Goal: Task Accomplishment & Management: Complete application form

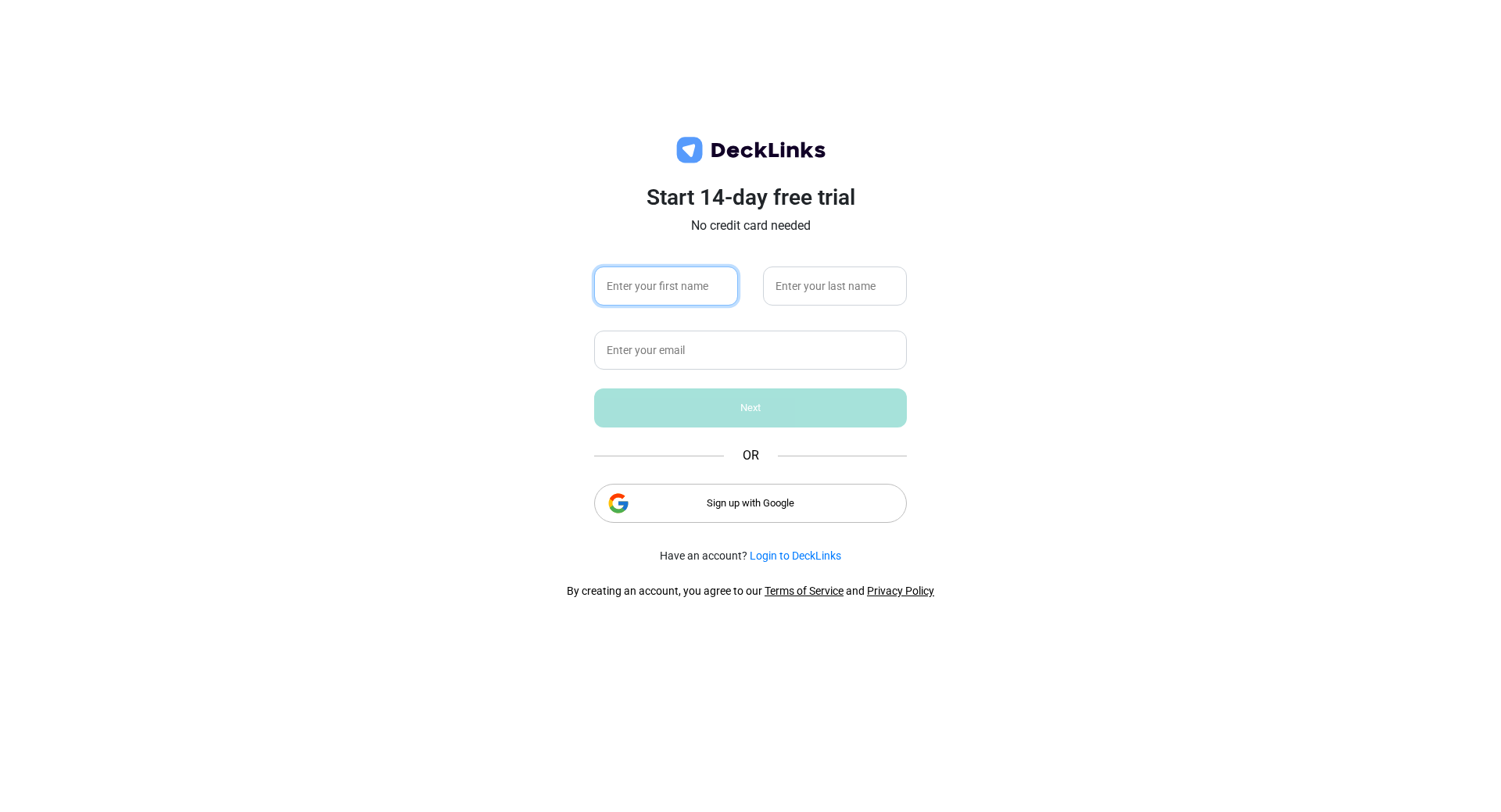
click at [685, 291] on input "text" at bounding box center [666, 285] width 144 height 39
type input "[PERSON_NAME]"
click at [787, 273] on input "text" at bounding box center [834, 285] width 144 height 39
click at [739, 338] on input "text" at bounding box center [750, 350] width 313 height 39
drag, startPoint x: 818, startPoint y: 277, endPoint x: 712, endPoint y: 281, distance: 106.1
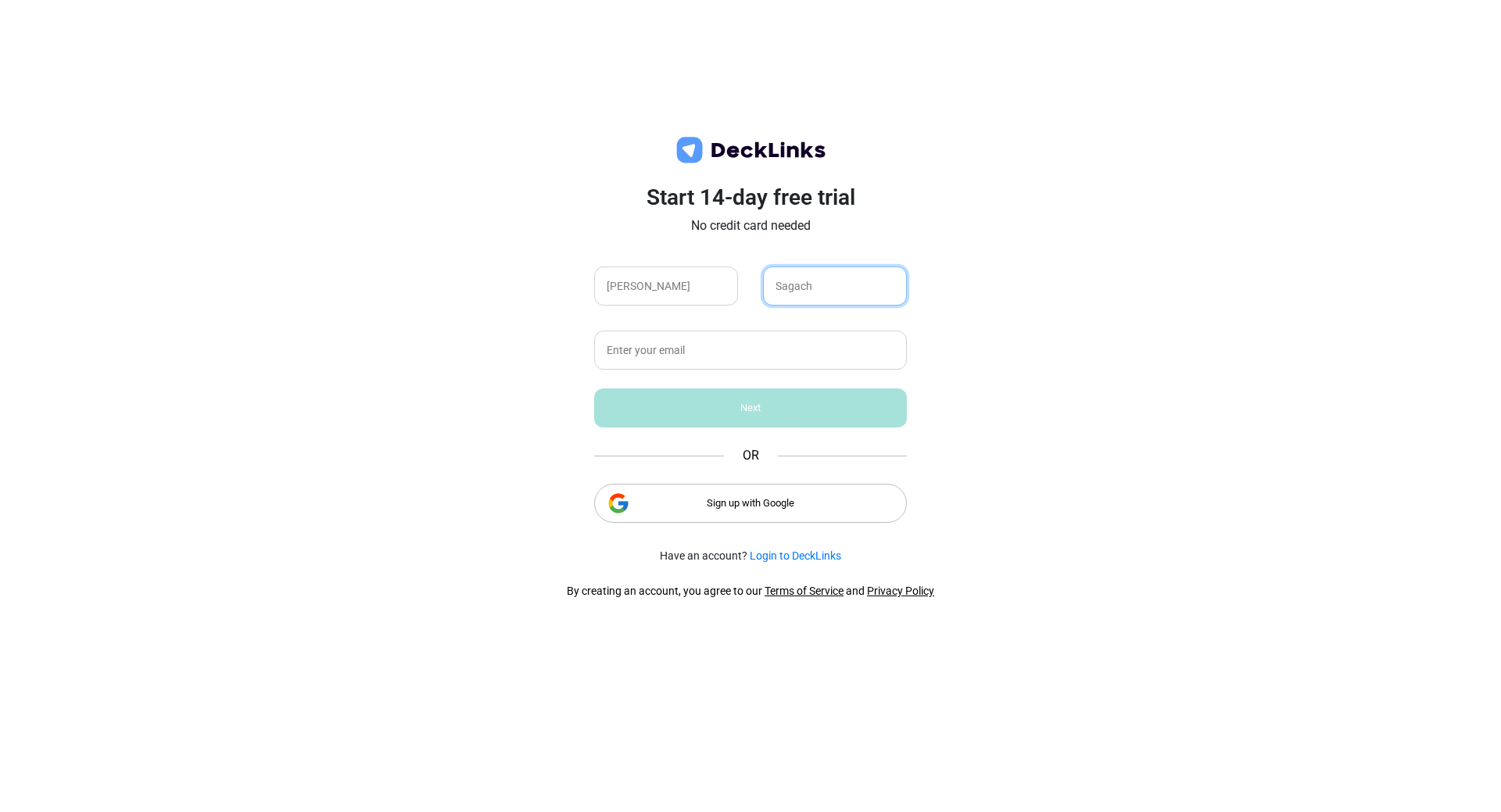
click at [712, 281] on div "[PERSON_NAME]" at bounding box center [750, 285] width 313 height 39
type input "[GEOGRAPHIC_DATA]"
click at [767, 354] on input "text" at bounding box center [750, 350] width 313 height 39
paste input "[PERSON_NAME][EMAIL_ADDRESS][DOMAIN_NAME]"
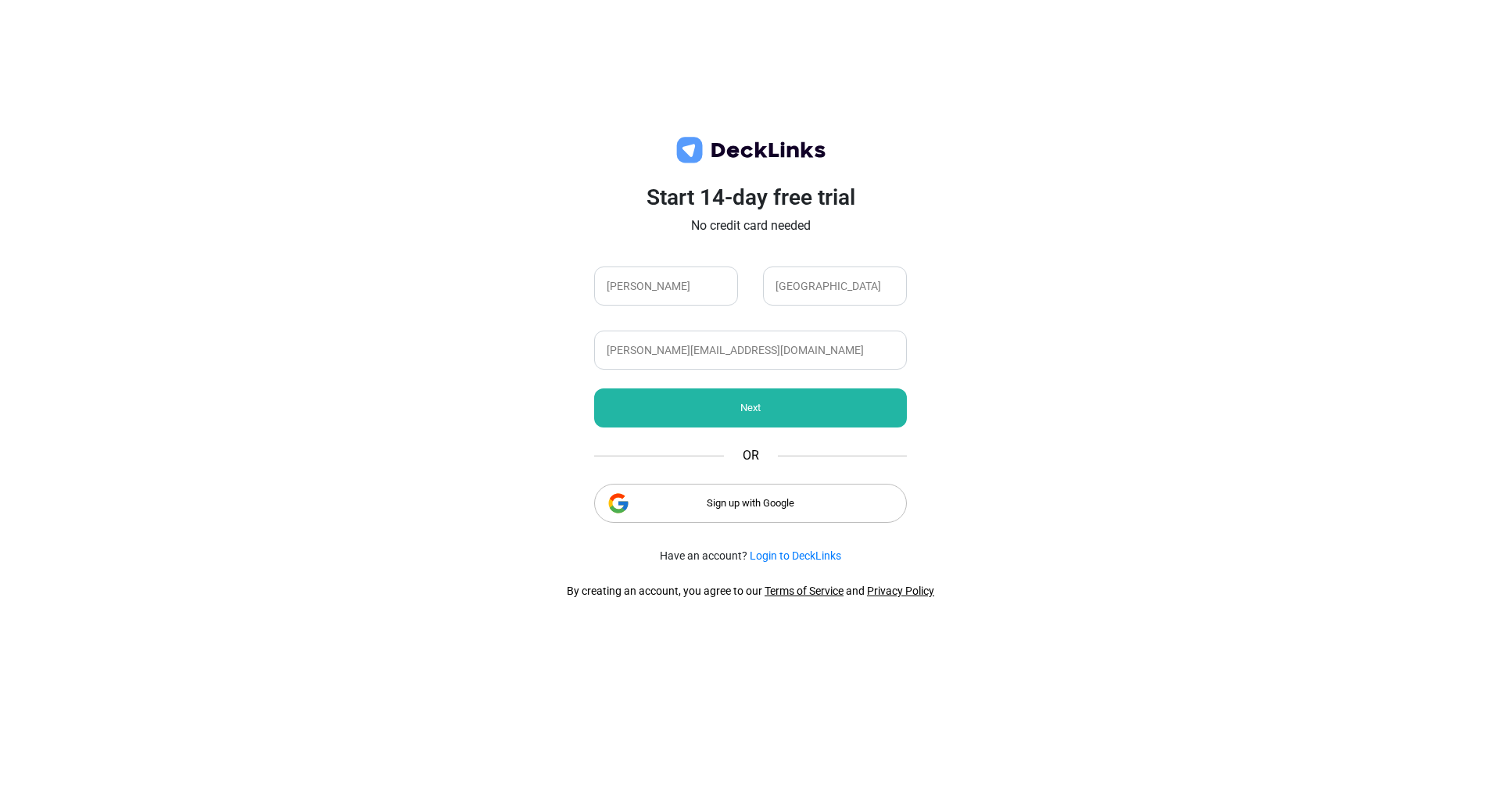
click at [740, 411] on div "Next" at bounding box center [750, 408] width 313 height 39
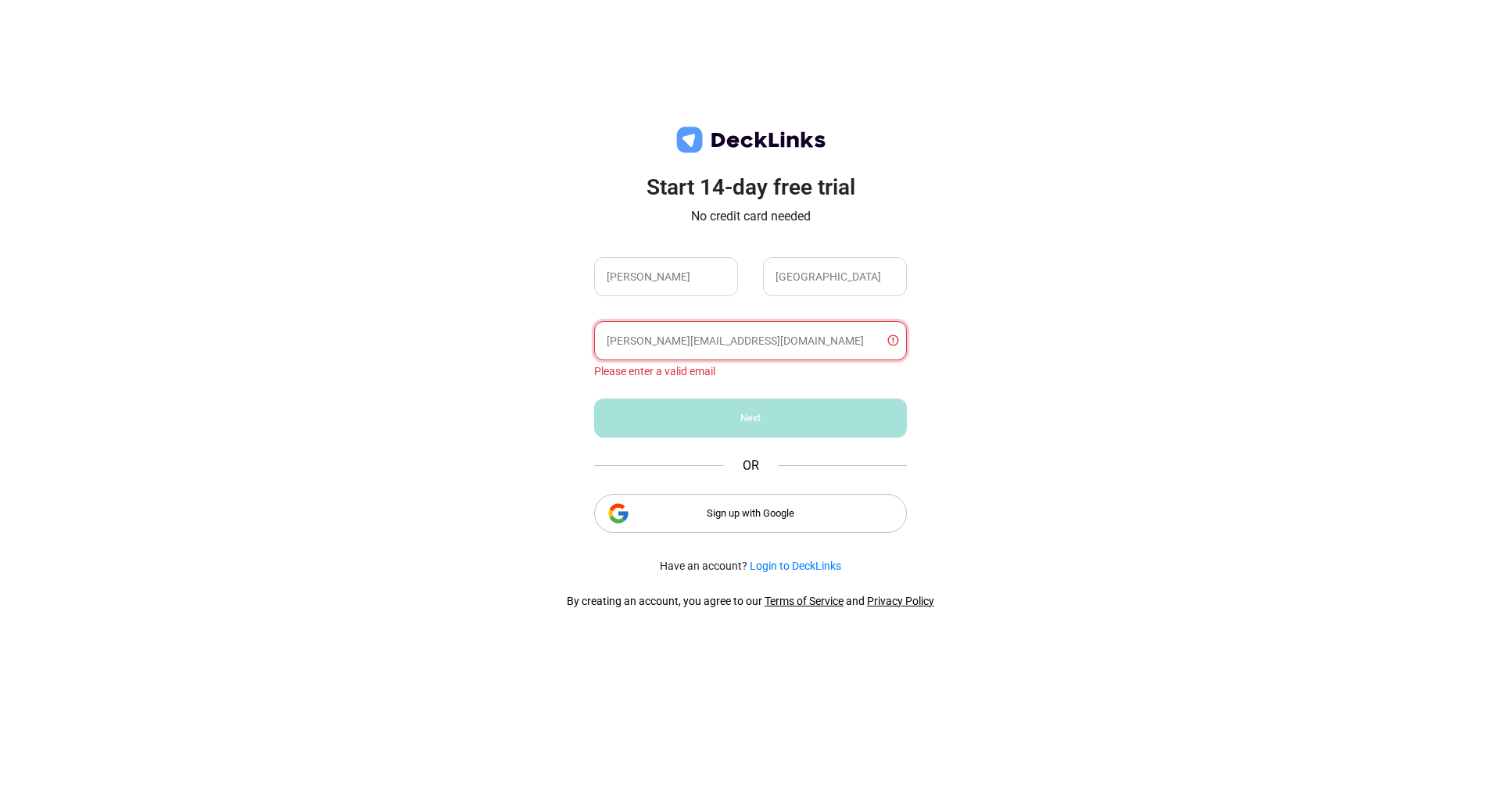
drag, startPoint x: 753, startPoint y: 339, endPoint x: 741, endPoint y: 342, distance: 12.4
click at [751, 339] on input "[PERSON_NAME][EMAIL_ADDRESS][DOMAIN_NAME]" at bounding box center [750, 340] width 313 height 39
drag, startPoint x: 625, startPoint y: 344, endPoint x: 550, endPoint y: 345, distance: 75.0
click at [557, 345] on div "Start 14-day free trial No credit card needed [PERSON_NAME] [PERSON_NAME][EMAIL…" at bounding box center [750, 338] width 391 height 507
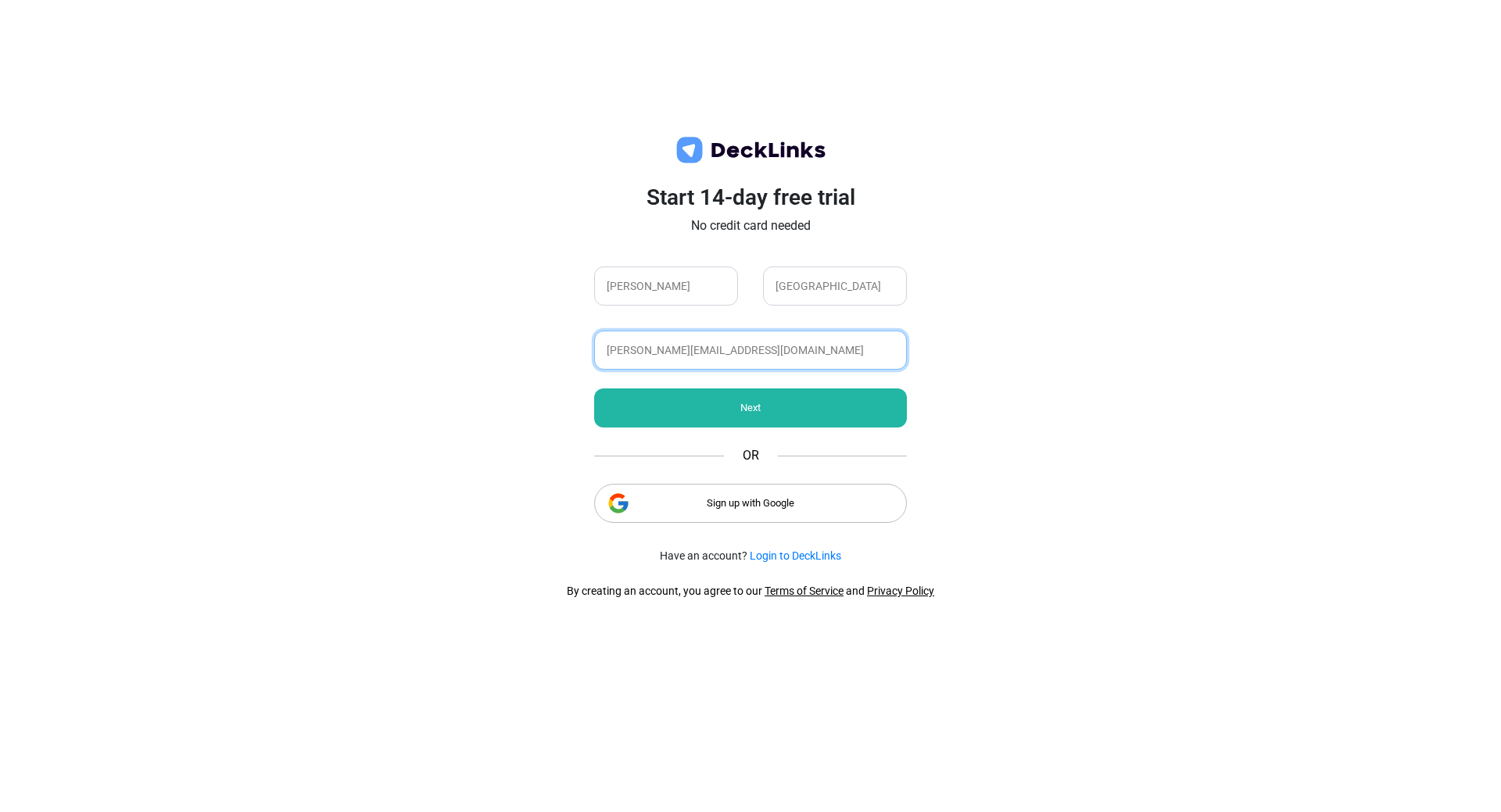
type input "[PERSON_NAME][EMAIL_ADDRESS][DOMAIN_NAME]"
click at [745, 409] on div "Next" at bounding box center [750, 408] width 313 height 39
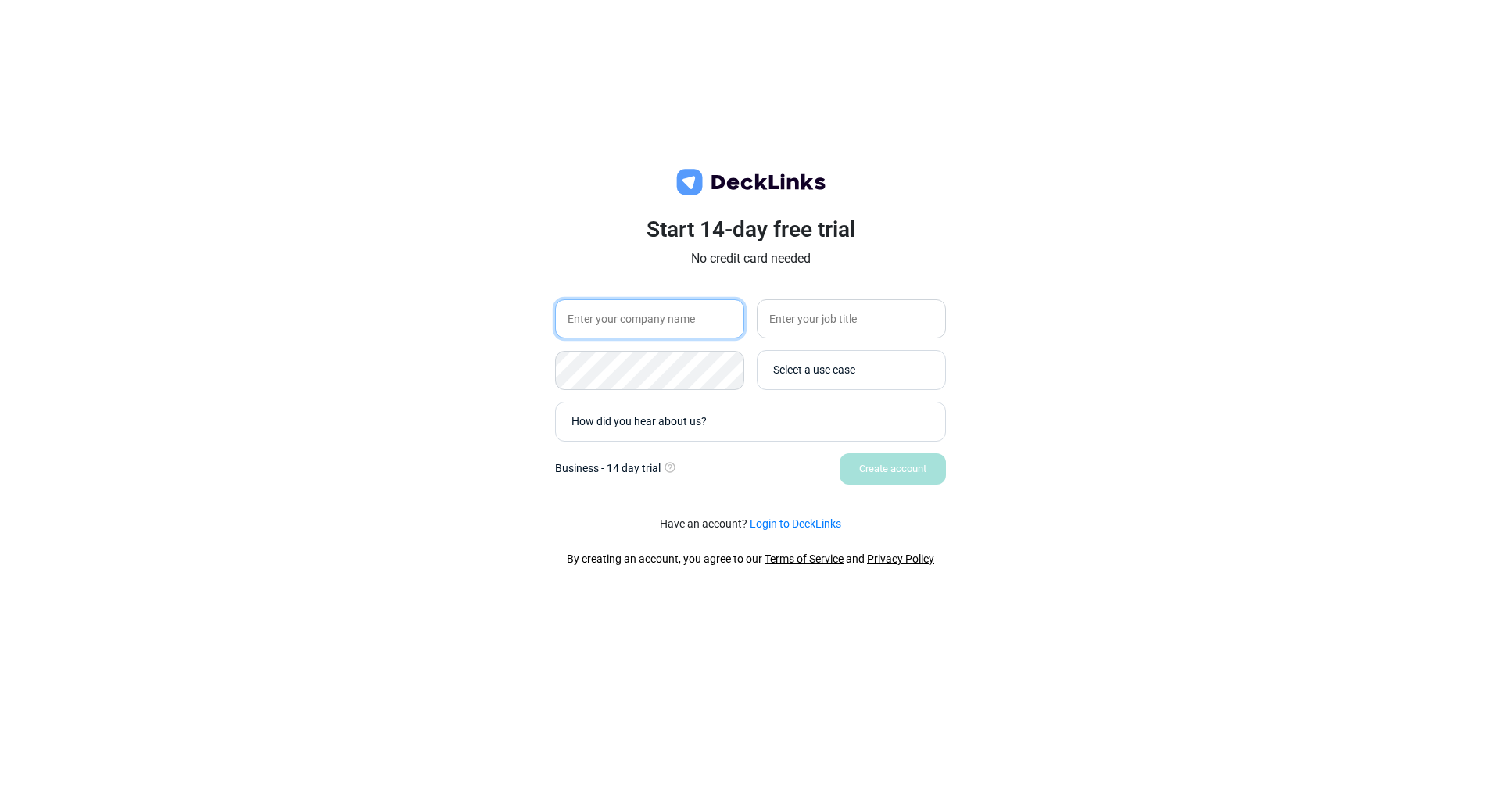
click at [644, 327] on input "text" at bounding box center [649, 318] width 189 height 39
type input "WindsorGroup"
click at [820, 324] on input "text" at bounding box center [851, 318] width 189 height 39
type input "Accounting"
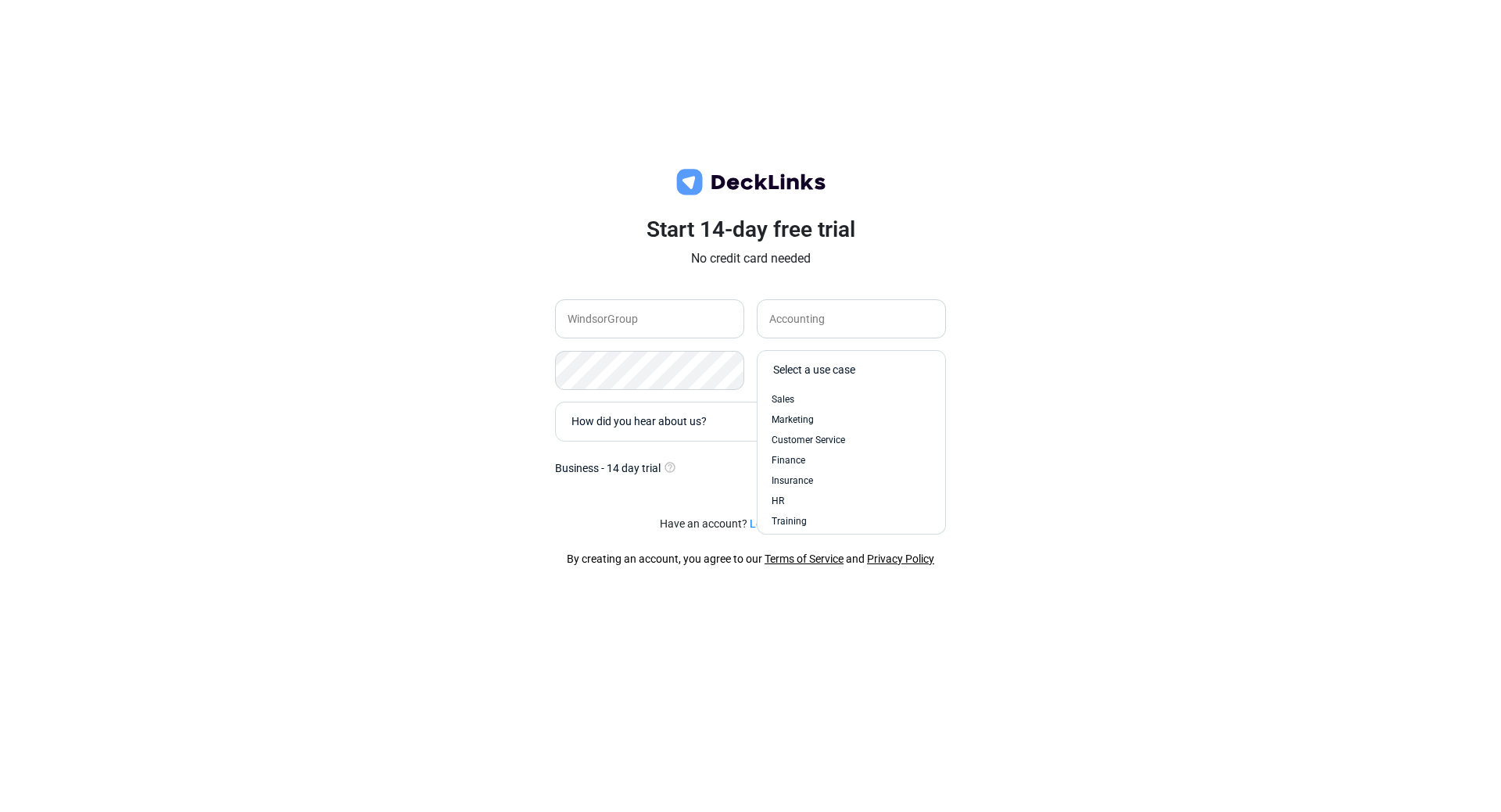
click at [866, 376] on div "Select a use case" at bounding box center [855, 370] width 164 height 16
click at [841, 405] on div "Sales" at bounding box center [851, 399] width 159 height 14
click at [862, 426] on div "How did you hear about us?" at bounding box center [754, 421] width 366 height 16
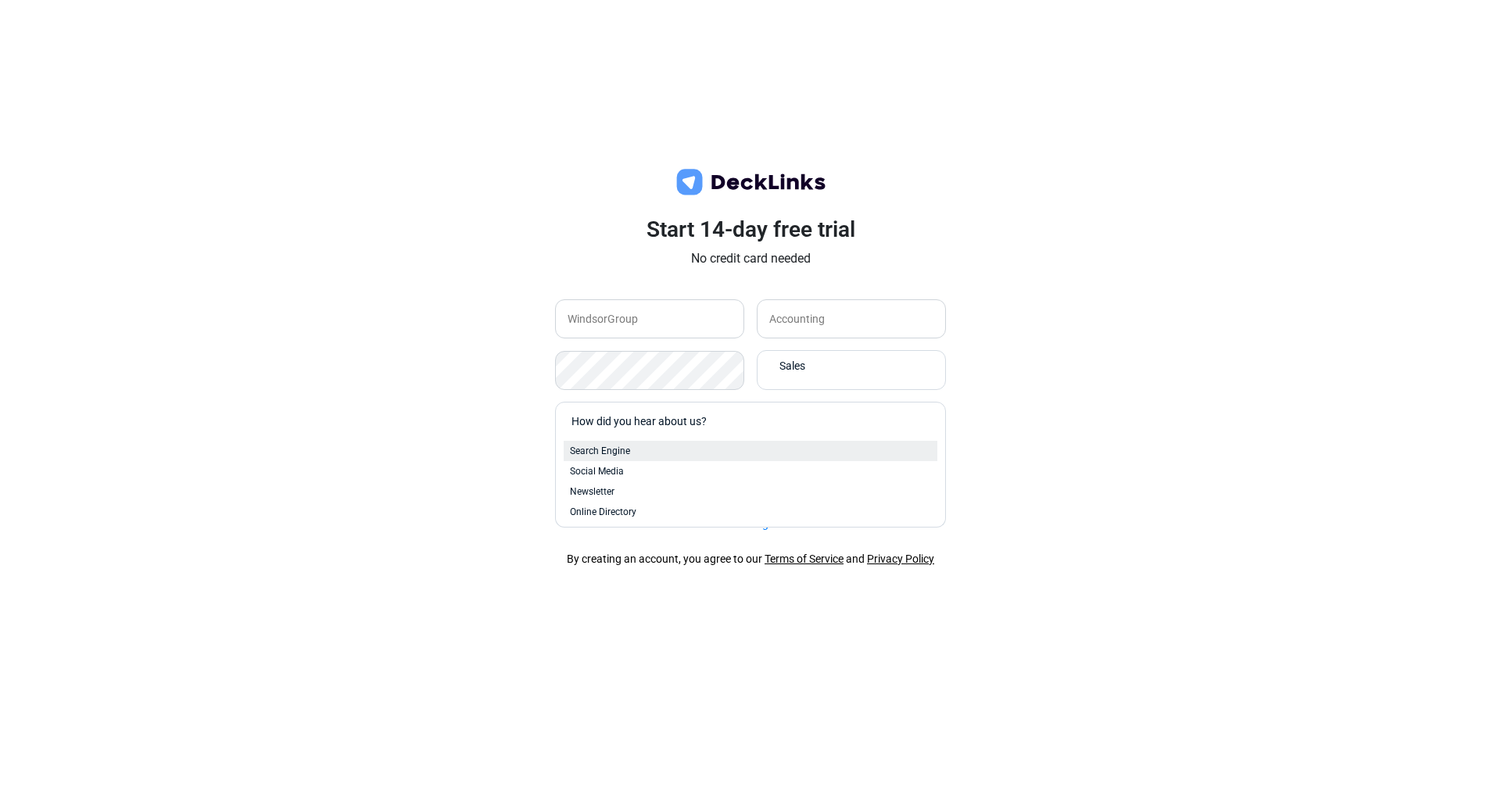
click at [825, 458] on div "Search Engine" at bounding box center [750, 450] width 373 height 20
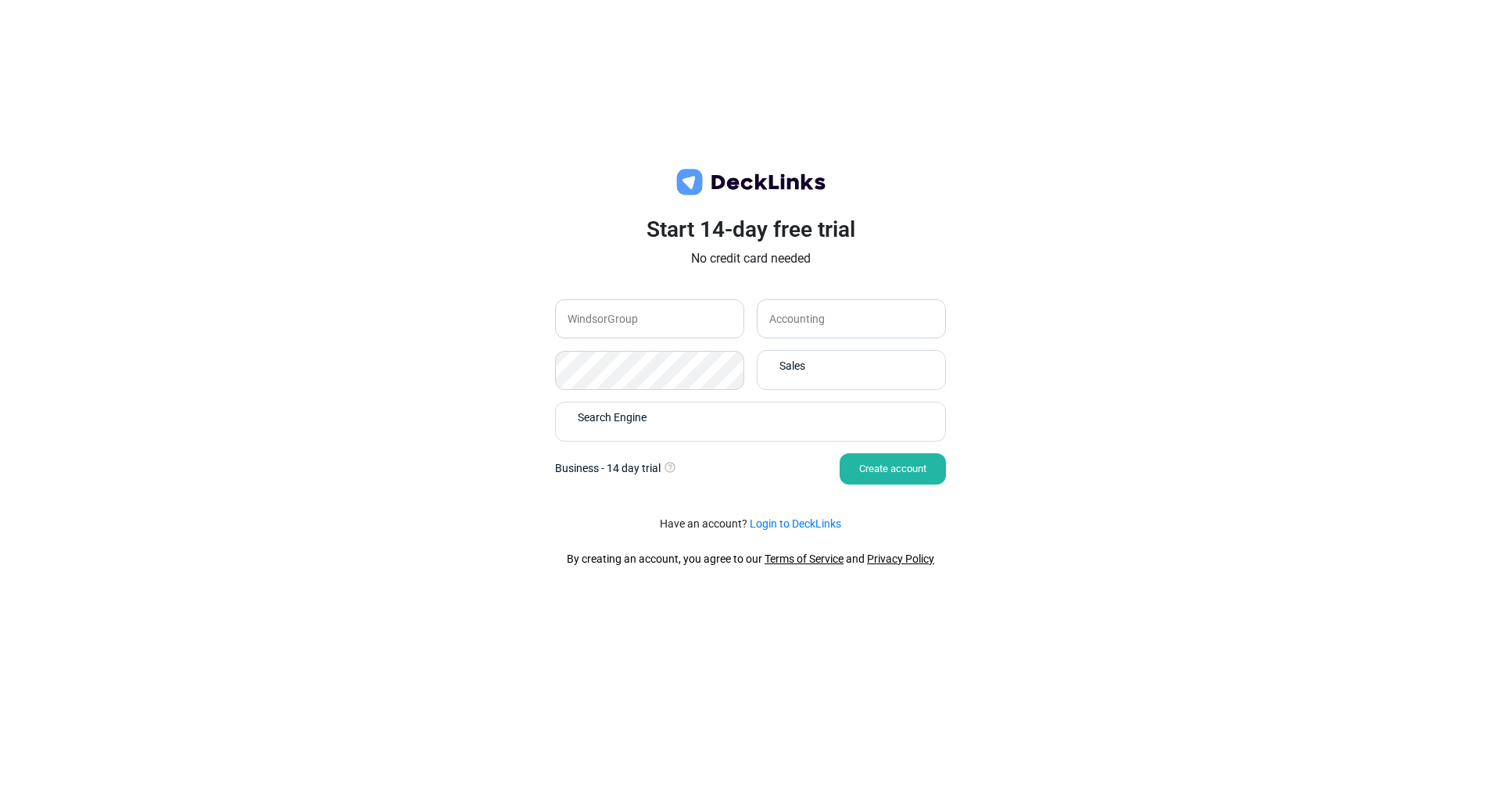
click at [889, 476] on div "Create account" at bounding box center [893, 469] width 106 height 31
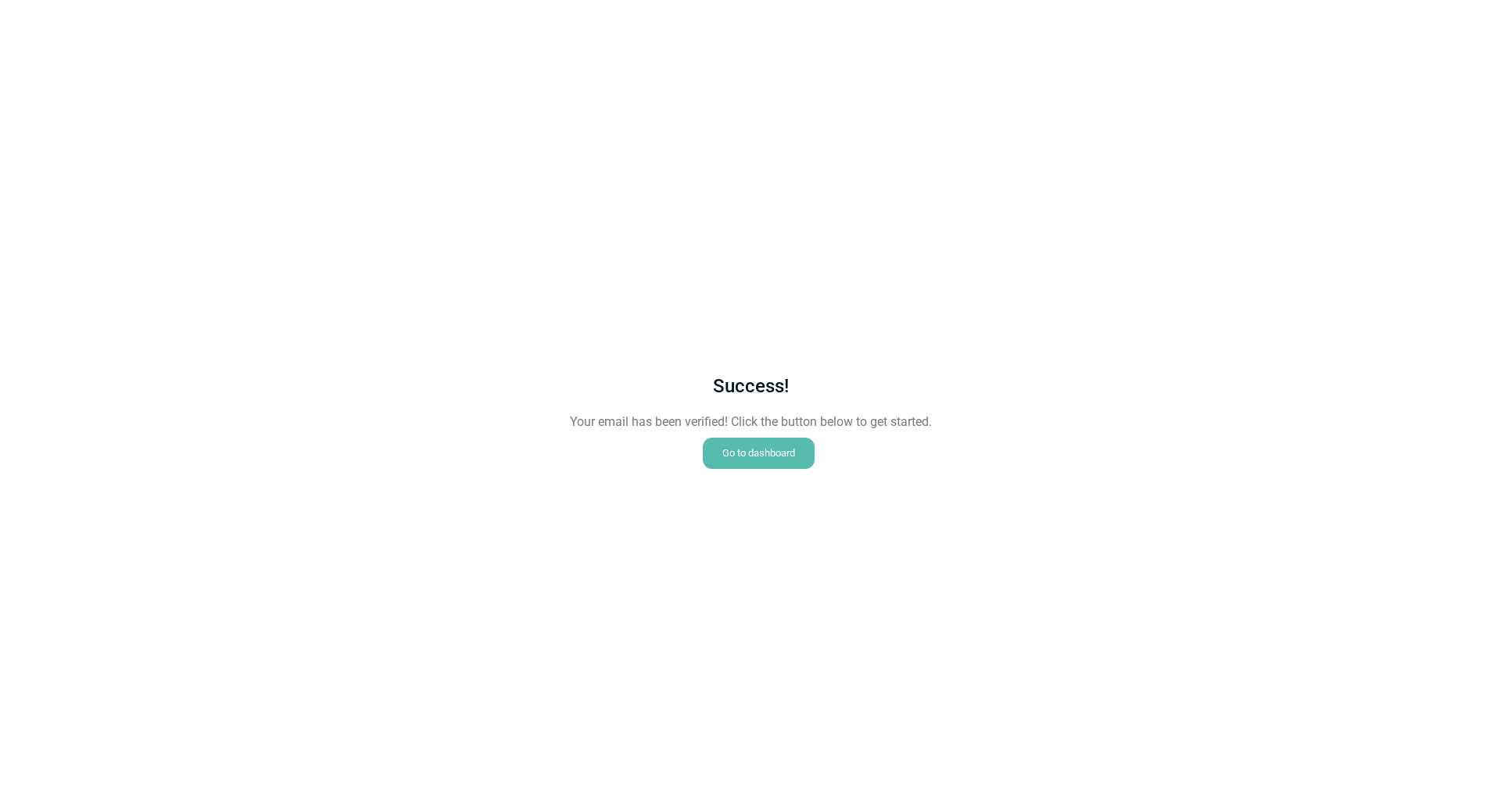
click at [787, 448] on div "Go to dashboard" at bounding box center [759, 453] width 112 height 31
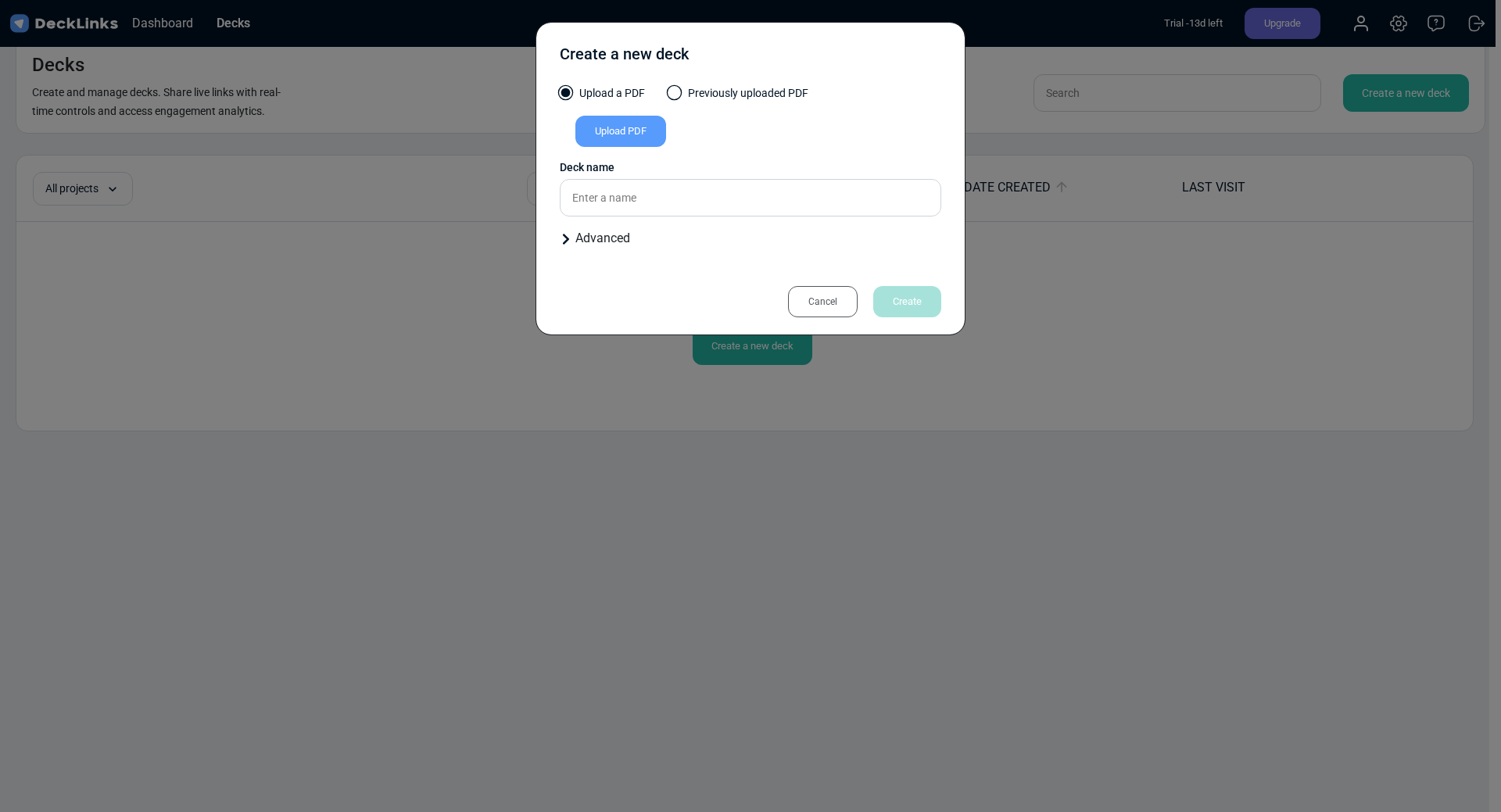
click at [633, 126] on div "Upload PDF" at bounding box center [620, 131] width 91 height 31
click at [0, 0] on input "Upload PDF" at bounding box center [0, 0] width 0 height 0
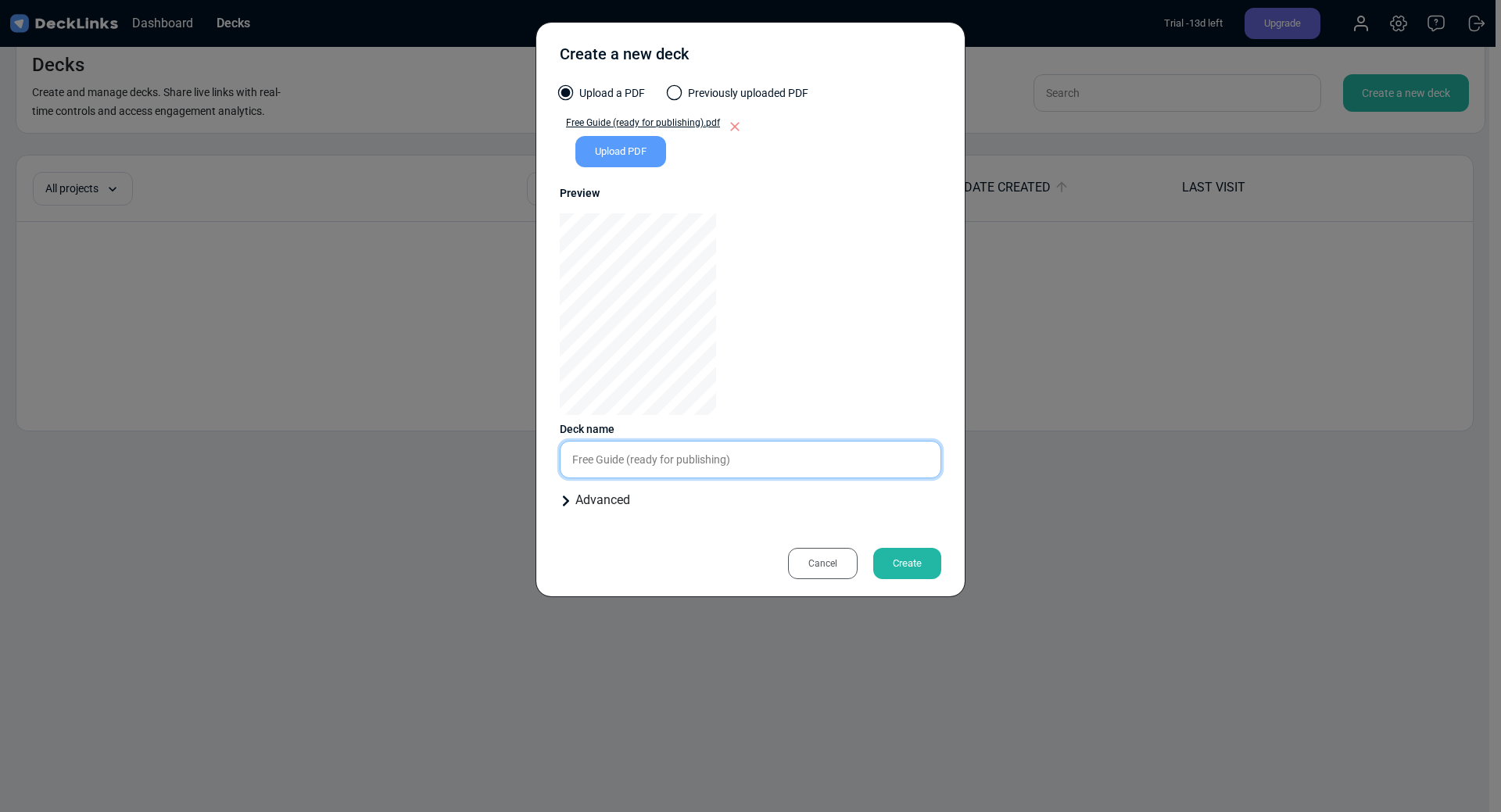
click at [729, 453] on input "Free Guide (ready for publishing)" at bounding box center [750, 459] width 381 height 38
drag, startPoint x: 625, startPoint y: 458, endPoint x: 812, endPoint y: 461, distance: 187.0
click at [812, 461] on input "Free Guide (ready for publishing)" at bounding box center [750, 459] width 381 height 38
type input "Free Guide"
click at [594, 502] on div "Advanced" at bounding box center [750, 499] width 381 height 18
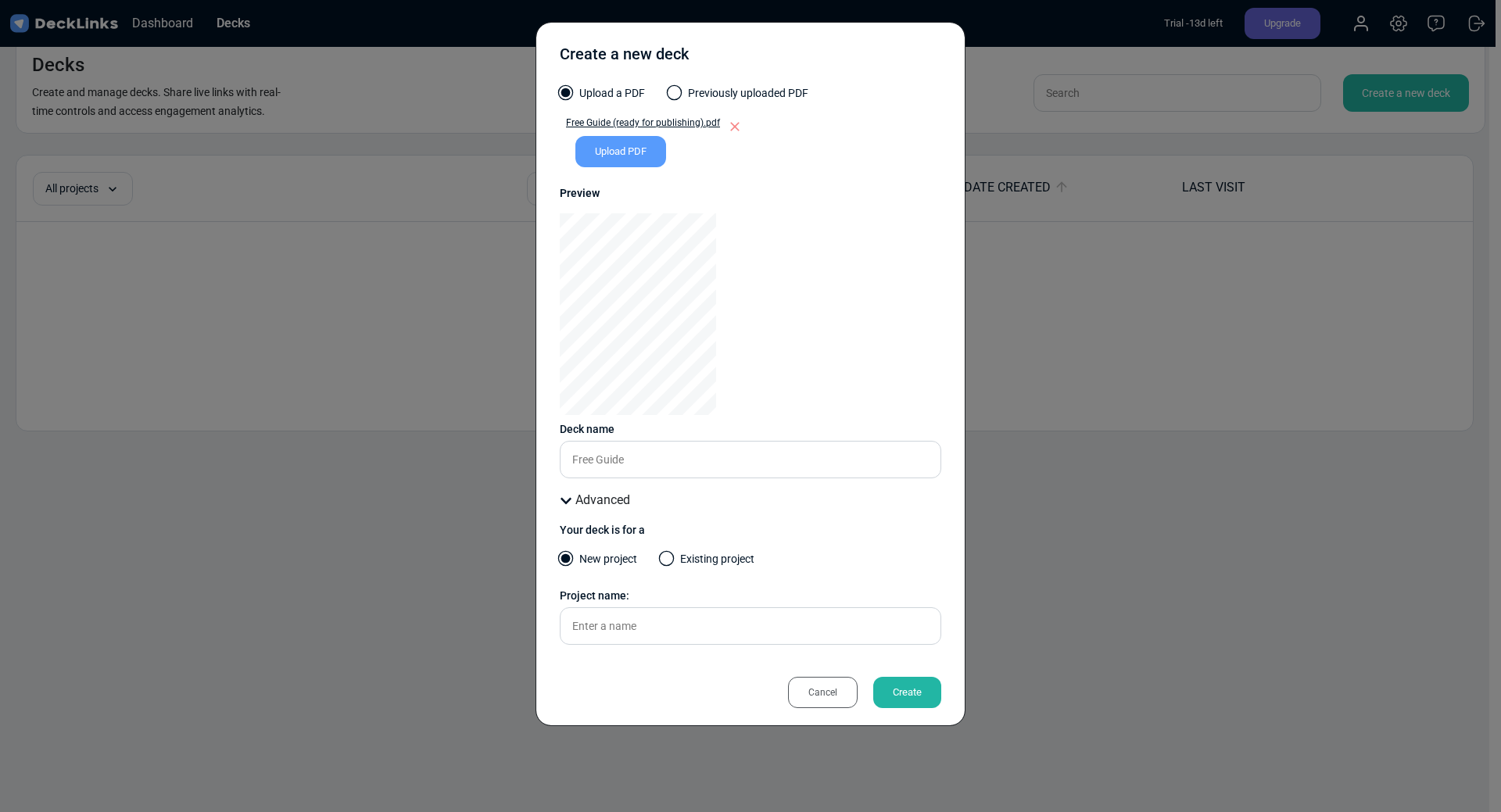
click at [910, 687] on div "Create" at bounding box center [907, 692] width 68 height 31
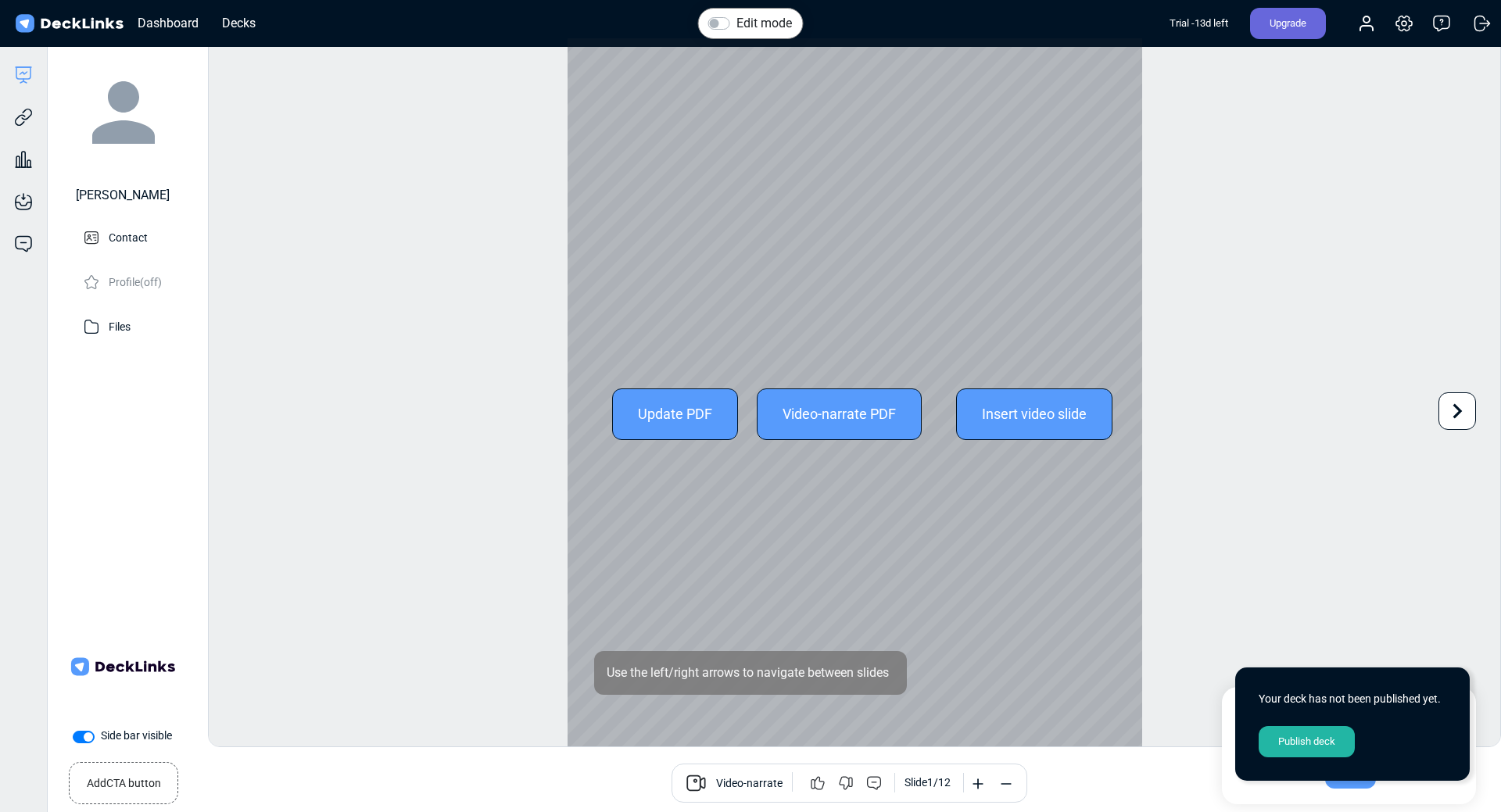
scroll to position [43, 0]
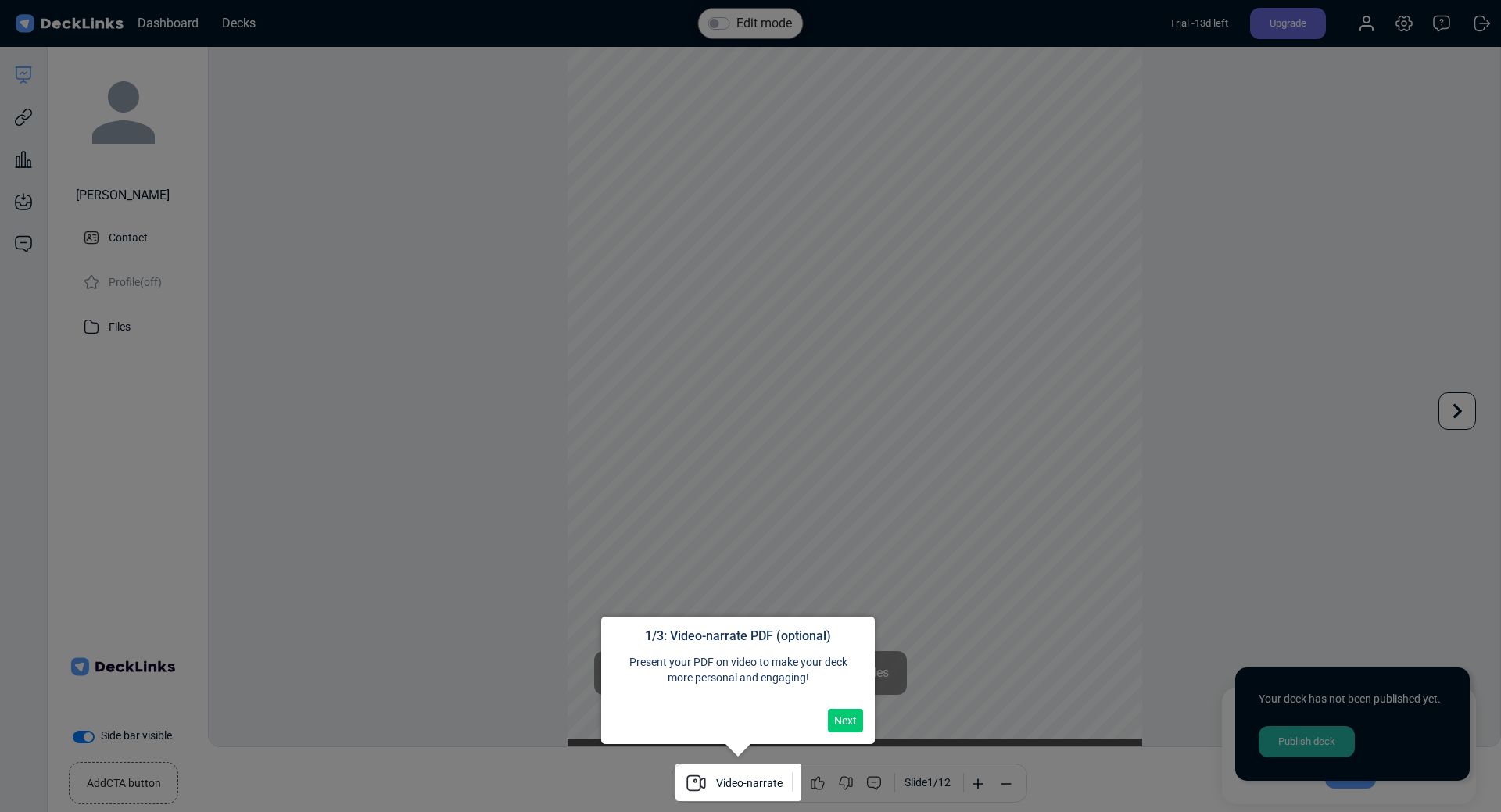
click at [1314, 480] on div at bounding box center [750, 412] width 1501 height 824
click at [854, 719] on button "Next" at bounding box center [845, 720] width 35 height 23
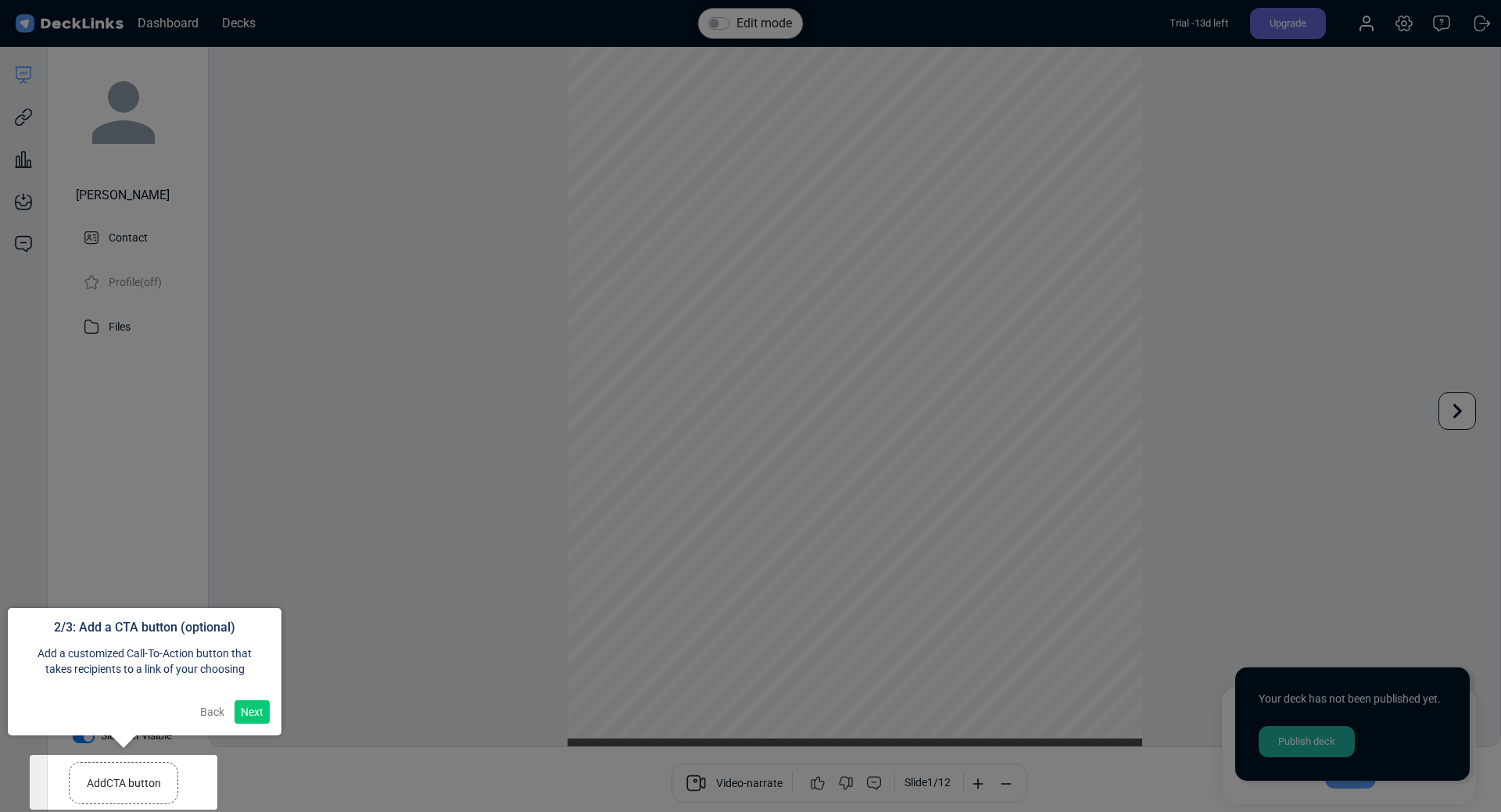
click at [258, 710] on button "Next" at bounding box center [253, 712] width 35 height 23
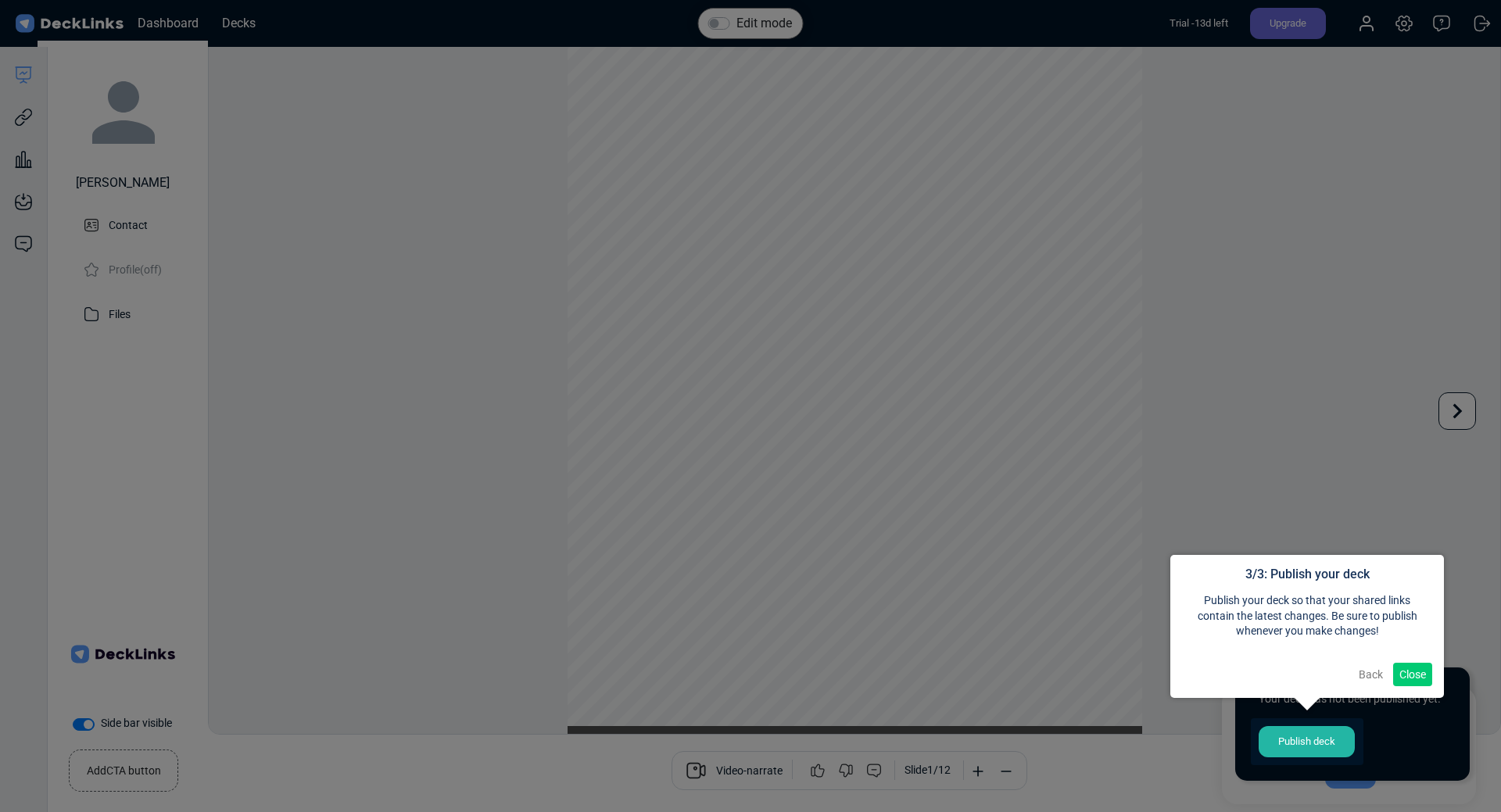
click at [1410, 666] on button "Close" at bounding box center [1413, 674] width 39 height 23
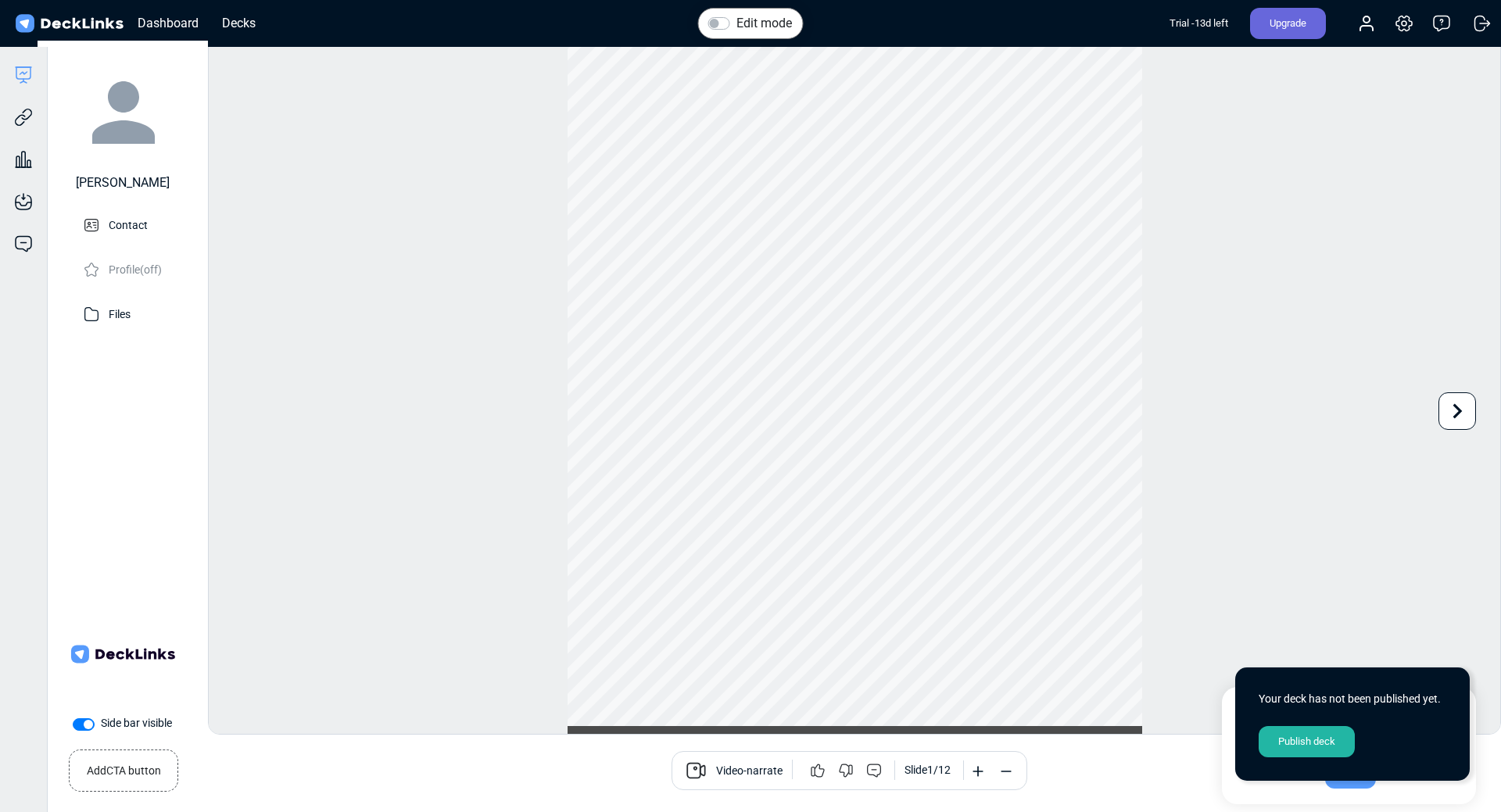
click at [1337, 559] on div "Edit mode Change photo Updating this image will immediately apply to all of you…" at bounding box center [853, 379] width 1293 height 709
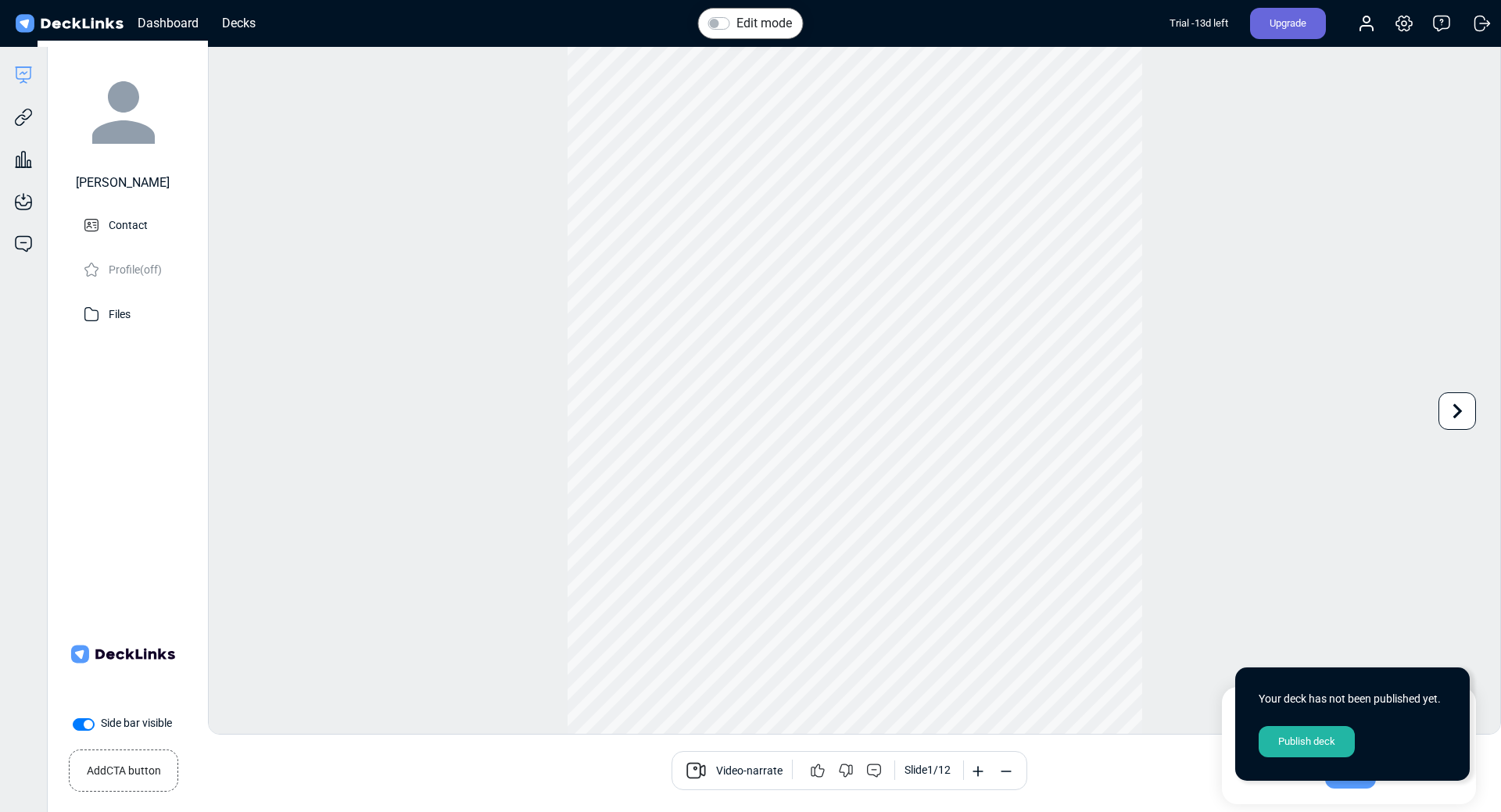
scroll to position [43, 0]
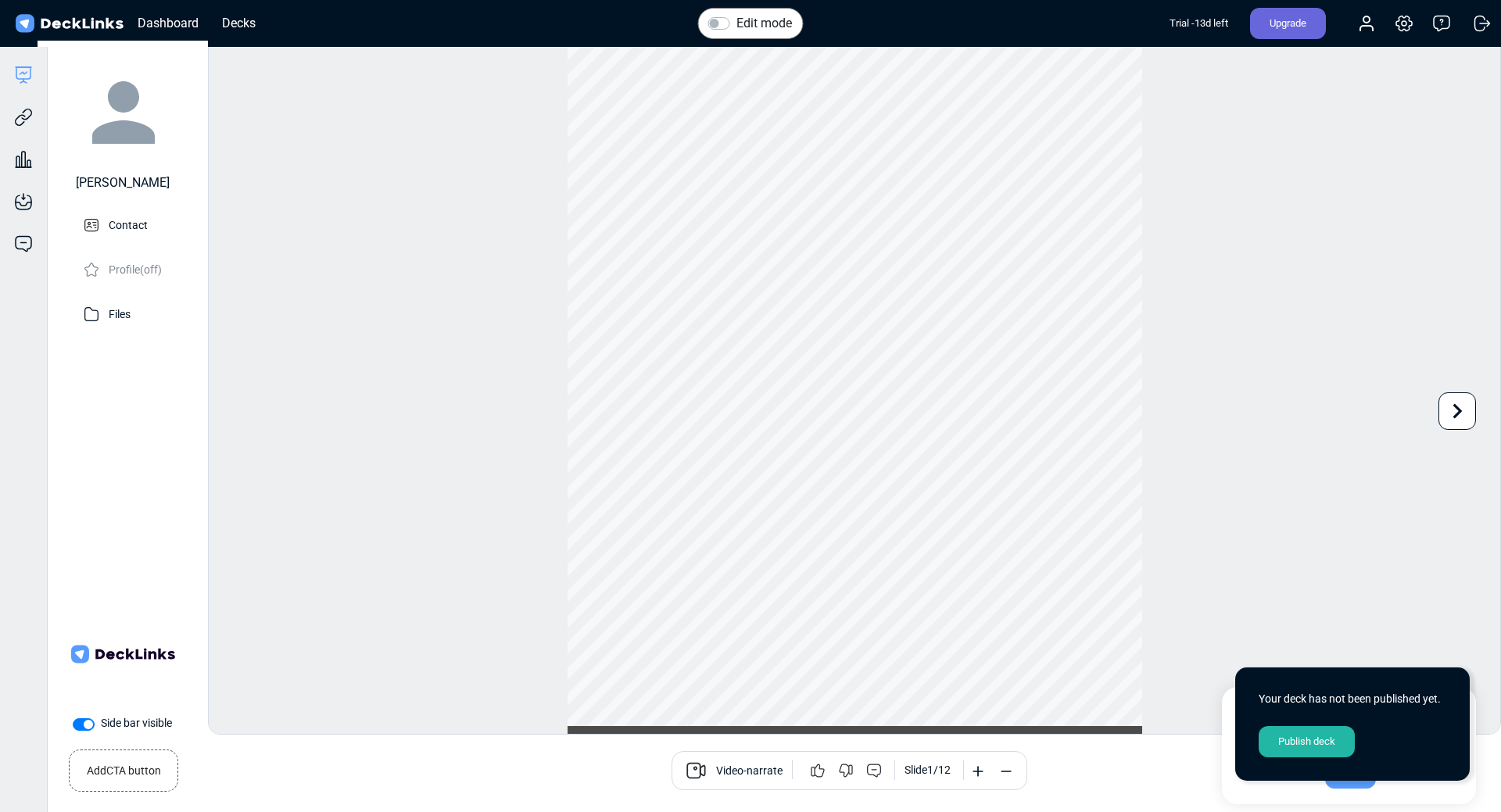
click at [1201, 24] on div "Trial - 13 d left" at bounding box center [1199, 23] width 59 height 31
click at [1318, 742] on div "Publish deck" at bounding box center [1306, 741] width 97 height 31
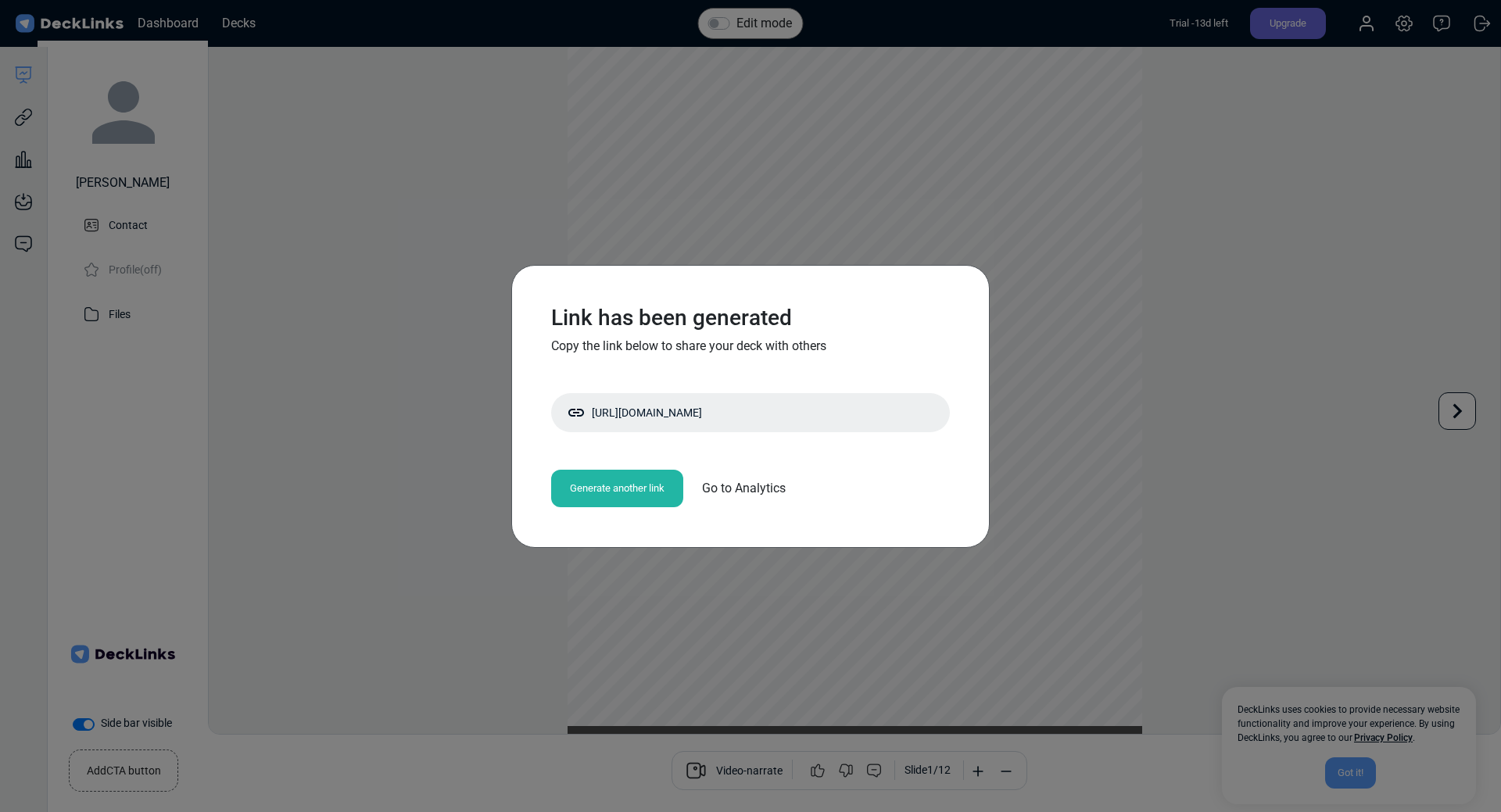
click at [637, 486] on div "Generate another link" at bounding box center [617, 488] width 132 height 38
